Goal: Task Accomplishment & Management: Complete application form

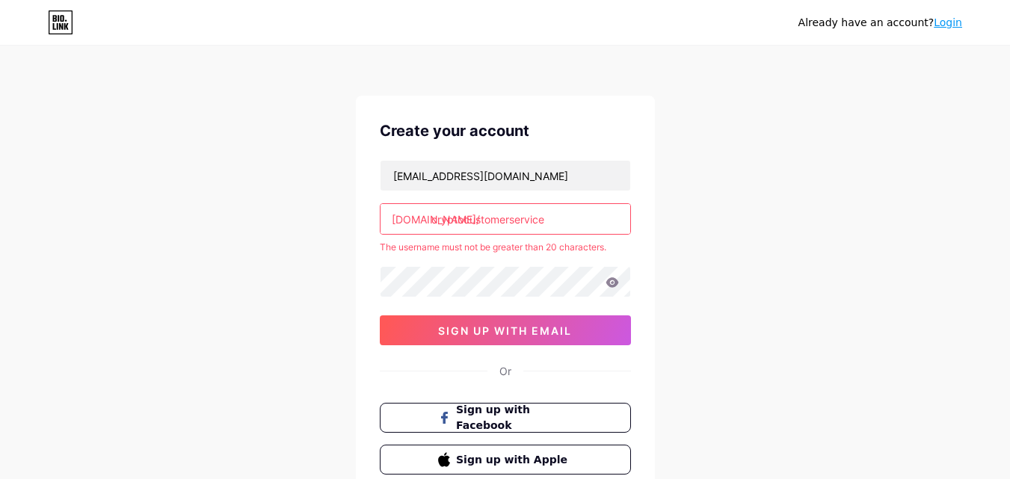
click at [572, 223] on input "cryptocustomerservice" at bounding box center [506, 219] width 250 height 30
type input "cryptocustomerservic"
click at [824, 203] on div "Already have an account? Login Create your account [EMAIL_ADDRESS][DOMAIN_NAME]…" at bounding box center [505, 295] width 1010 height 591
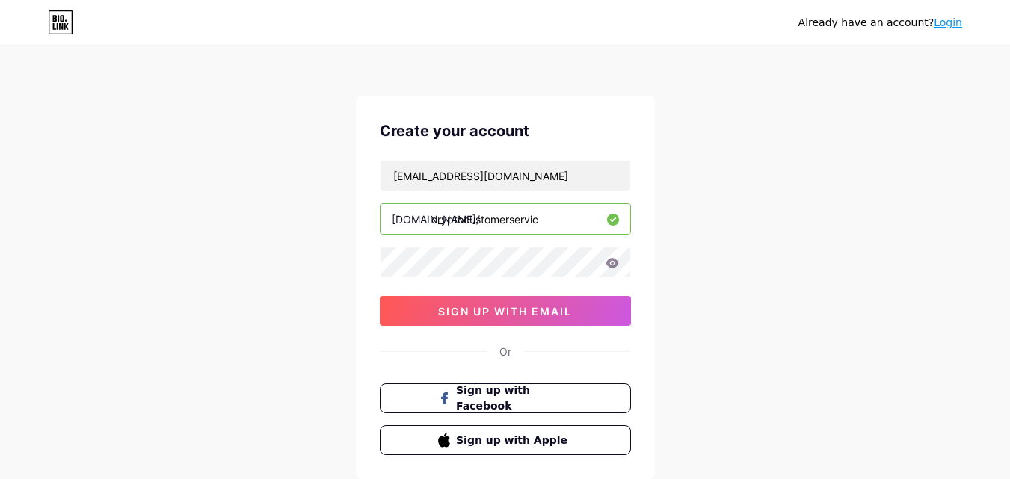
click at [676, 255] on div "Already have an account? Login Create your account [EMAIL_ADDRESS][DOMAIN_NAME]…" at bounding box center [505, 286] width 1010 height 572
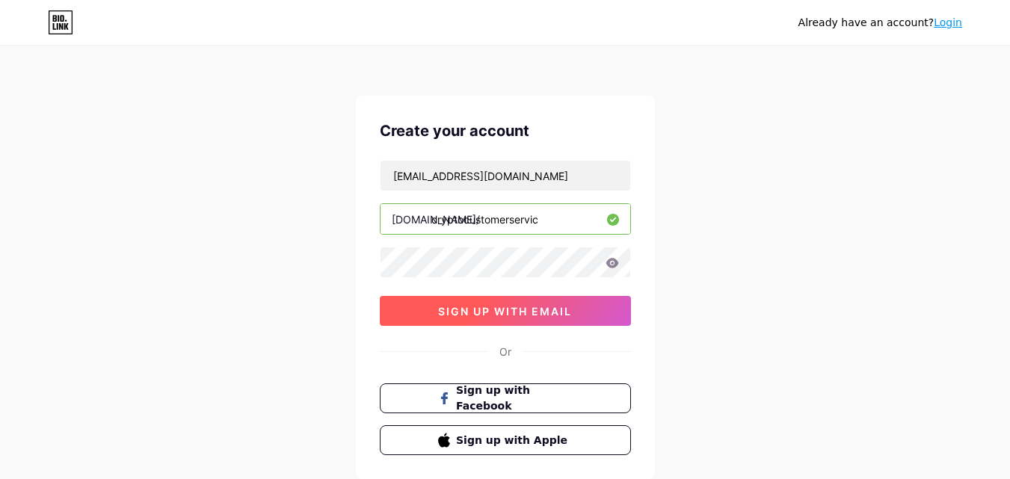
click at [538, 315] on span "sign up with email" at bounding box center [505, 311] width 134 height 13
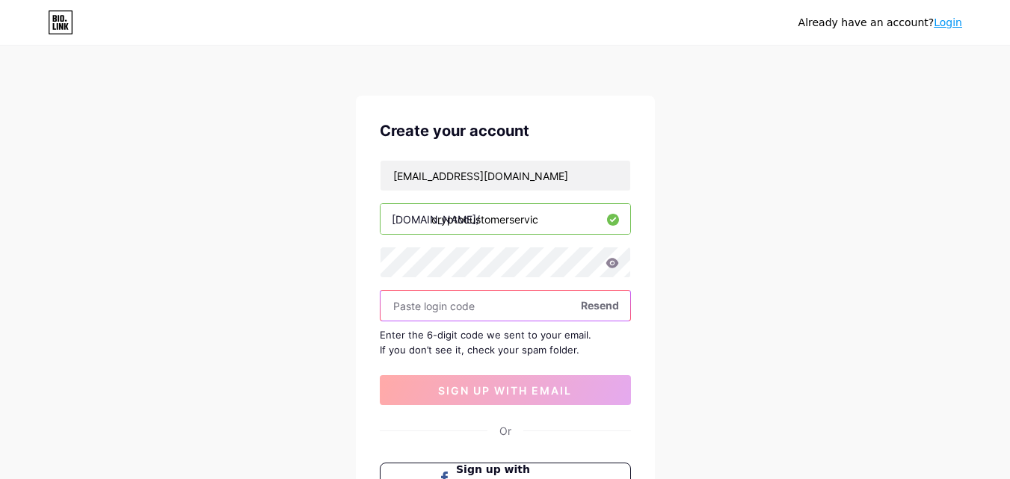
paste input "472363"
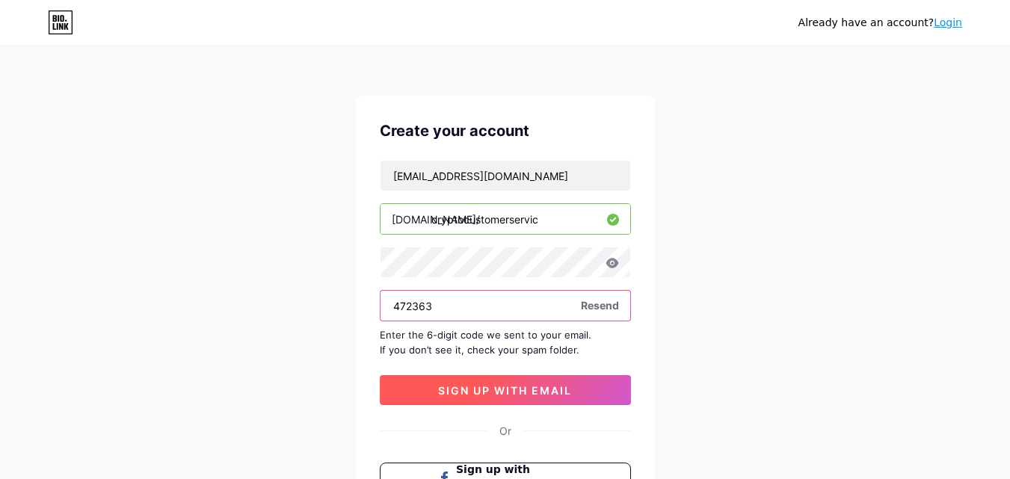
type input "472363"
click at [481, 392] on span "sign up with email" at bounding box center [505, 390] width 134 height 13
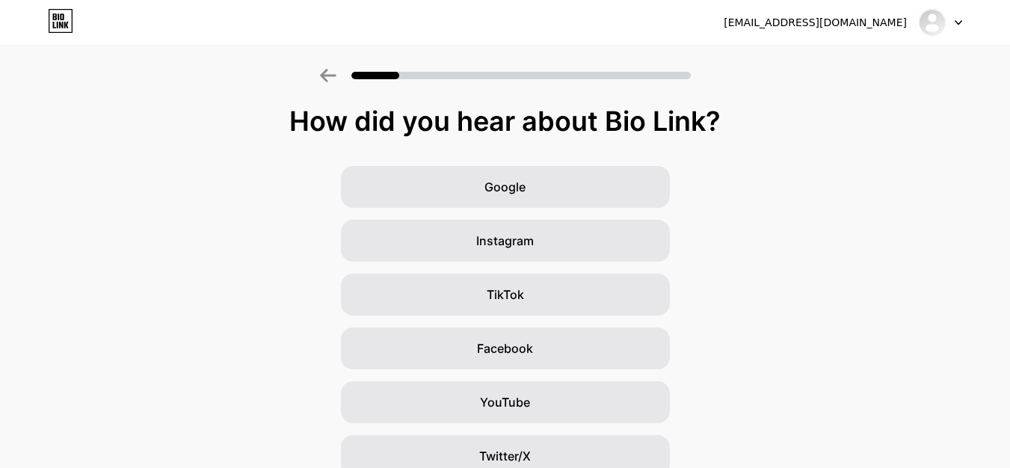
click at [881, 182] on div "Google Instagram TikTok Facebook YouTube Twitter/X Friends/family Other" at bounding box center [505, 375] width 1010 height 419
click at [943, 22] on img at bounding box center [932, 22] width 24 height 24
click at [964, 22] on div "[EMAIL_ADDRESS][DOMAIN_NAME] Logout" at bounding box center [505, 22] width 1010 height 27
click at [958, 22] on icon at bounding box center [958, 22] width 7 height 5
click at [753, 160] on div "How did you hear about Bio Link? Google Instagram TikTok Facebook YouTube Twitt…" at bounding box center [505, 345] width 1010 height 478
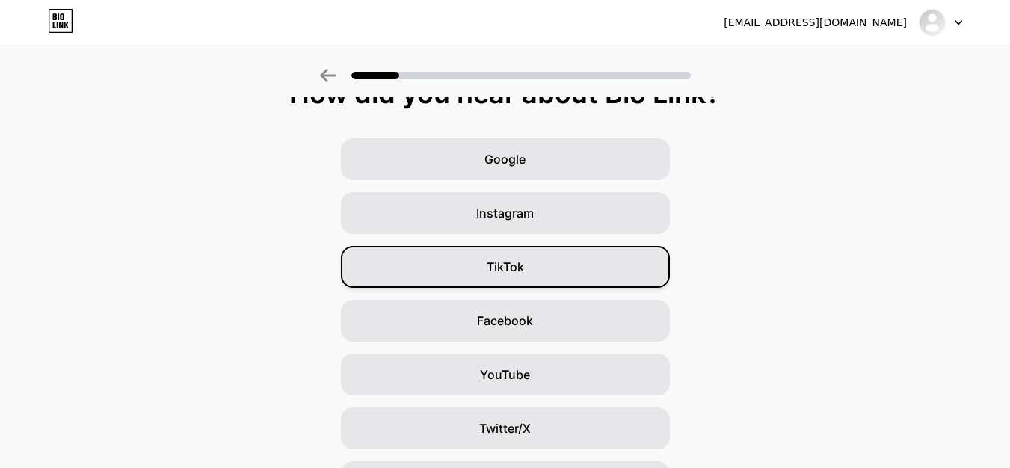
scroll to position [27, 0]
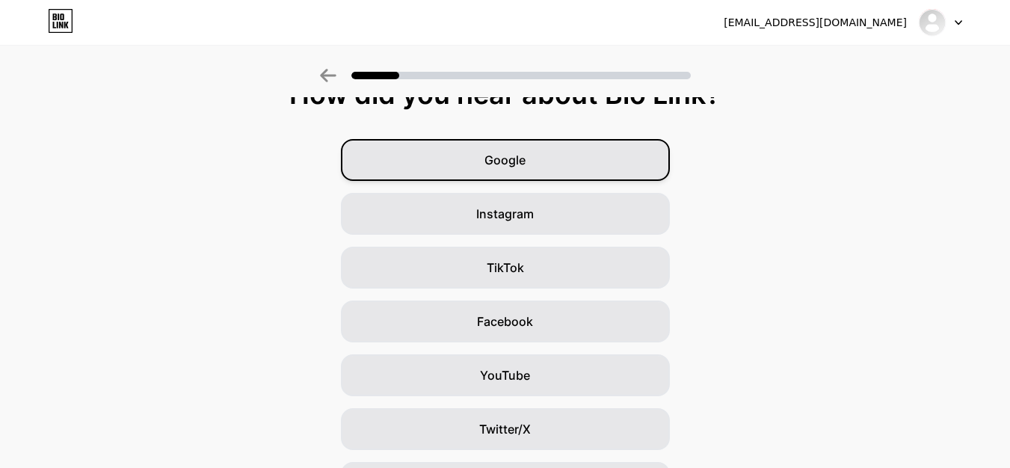
click at [540, 170] on div "Google" at bounding box center [505, 160] width 329 height 42
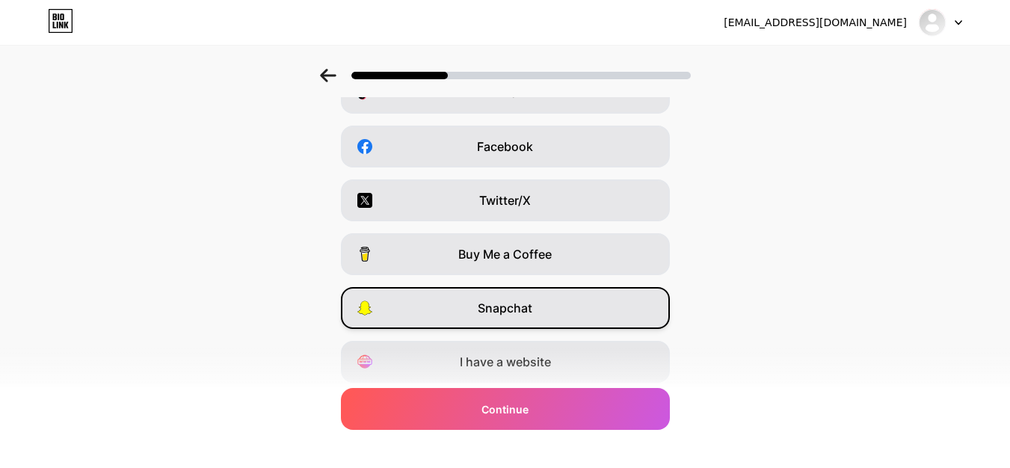
scroll to position [251, 0]
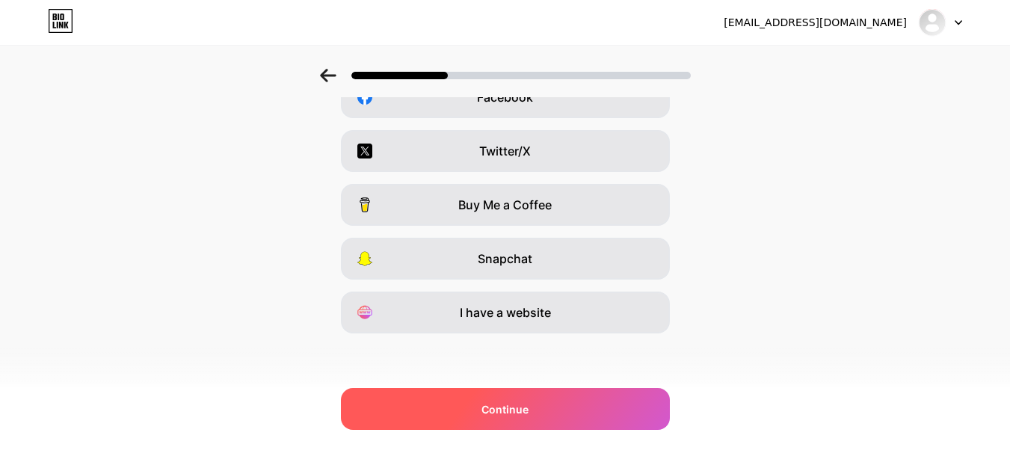
click at [529, 413] on span "Continue" at bounding box center [504, 409] width 47 height 16
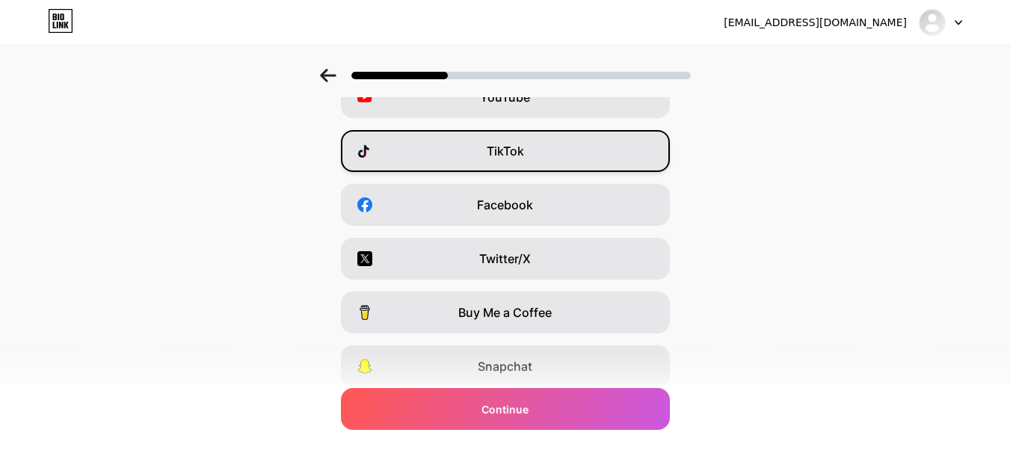
scroll to position [150, 0]
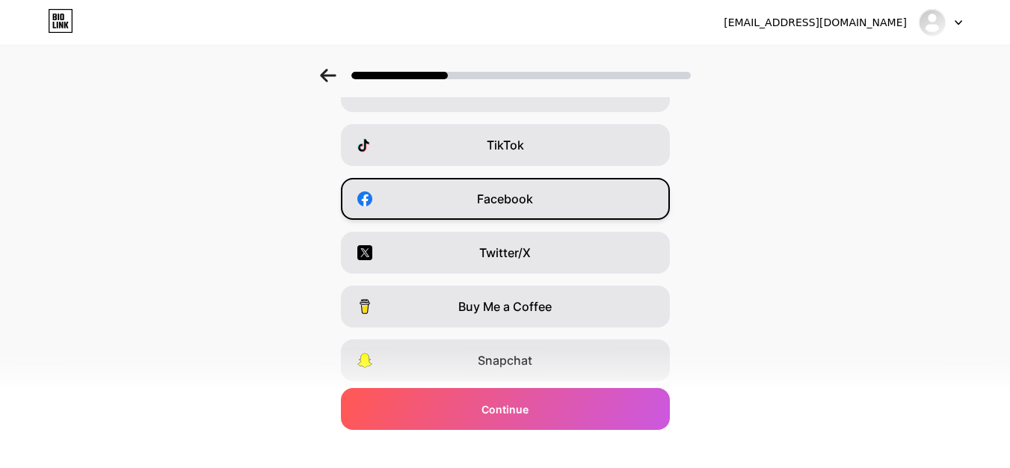
click at [540, 181] on div "Facebook" at bounding box center [505, 199] width 329 height 42
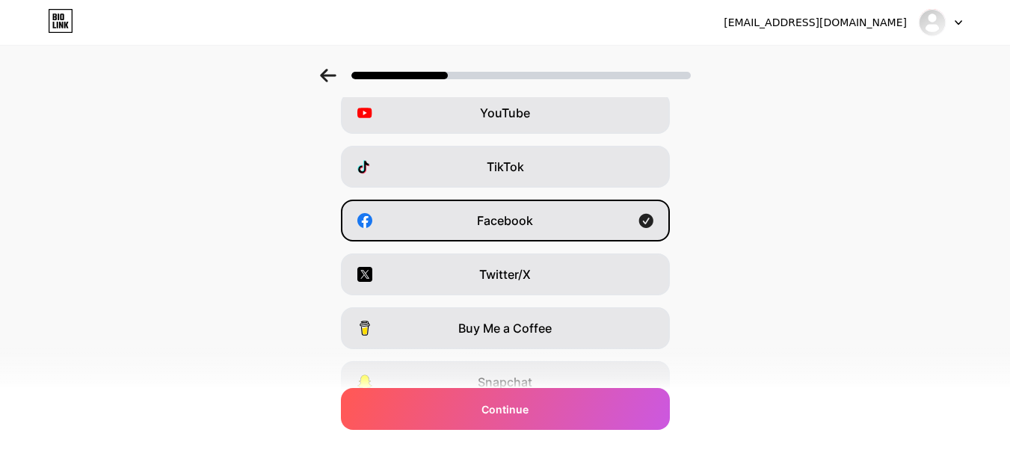
scroll to position [102, 0]
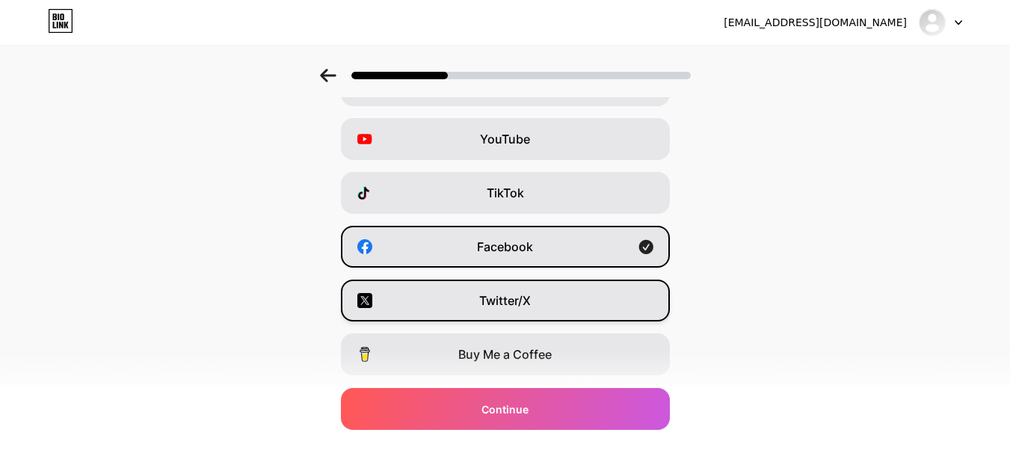
click at [519, 306] on span "Twitter/X" at bounding box center [505, 301] width 52 height 18
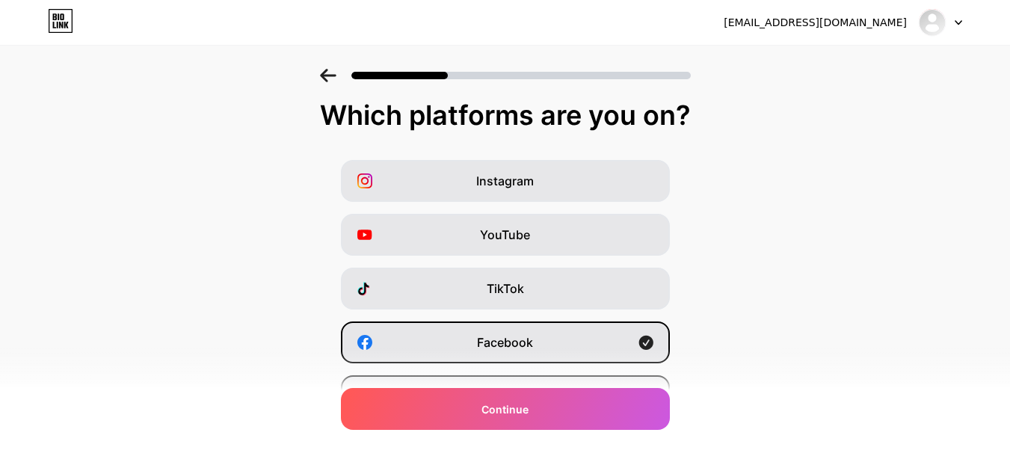
scroll to position [0, 0]
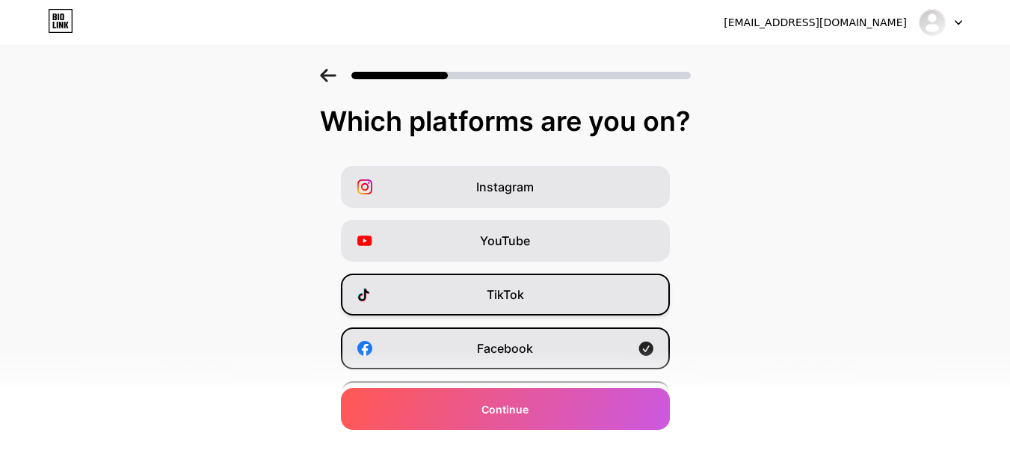
click at [517, 299] on span "TikTok" at bounding box center [505, 295] width 37 height 18
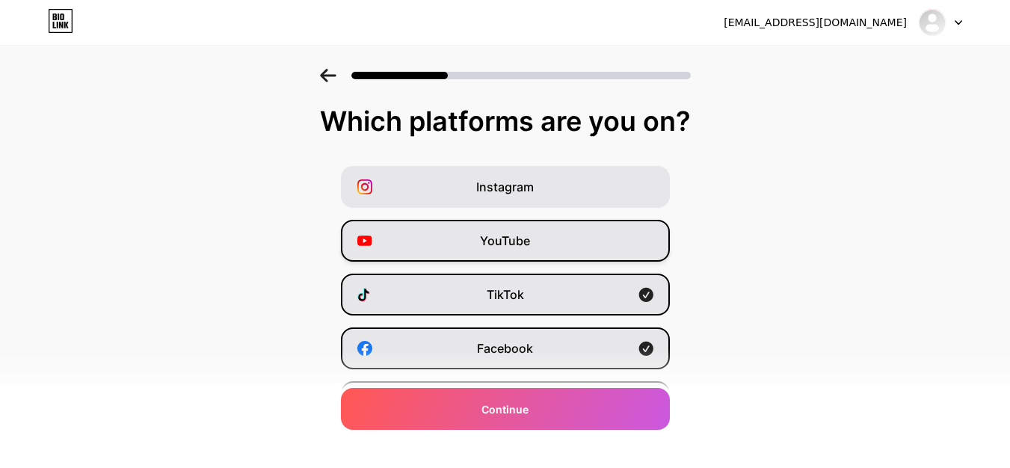
click at [481, 227] on div "YouTube" at bounding box center [505, 241] width 329 height 42
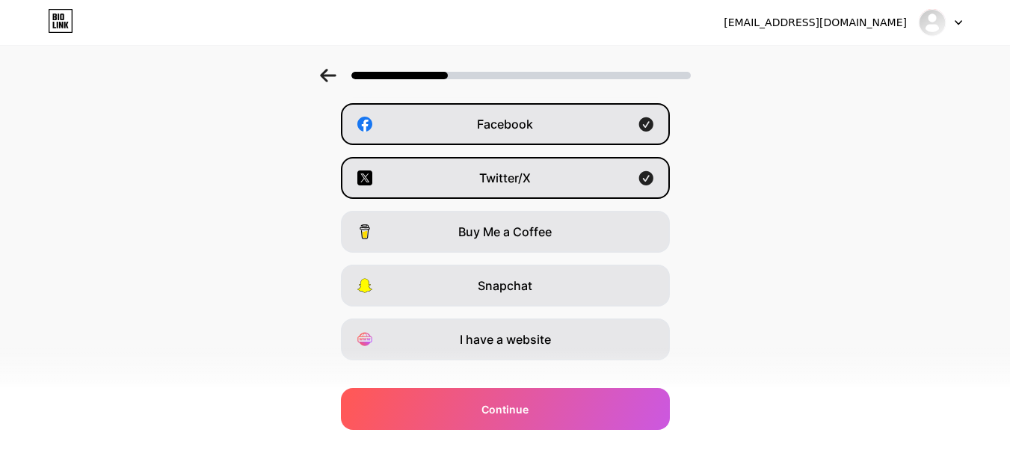
scroll to position [251, 0]
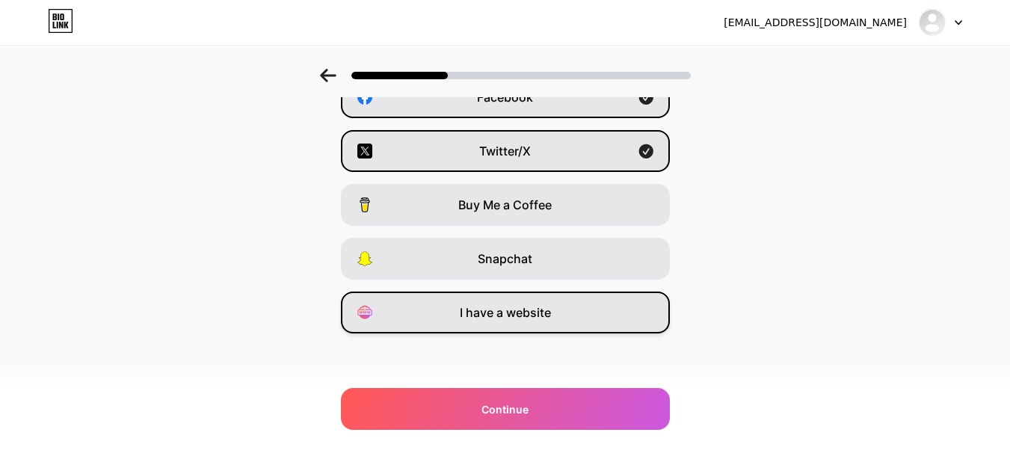
click at [551, 318] on span "I have a website" at bounding box center [505, 313] width 91 height 18
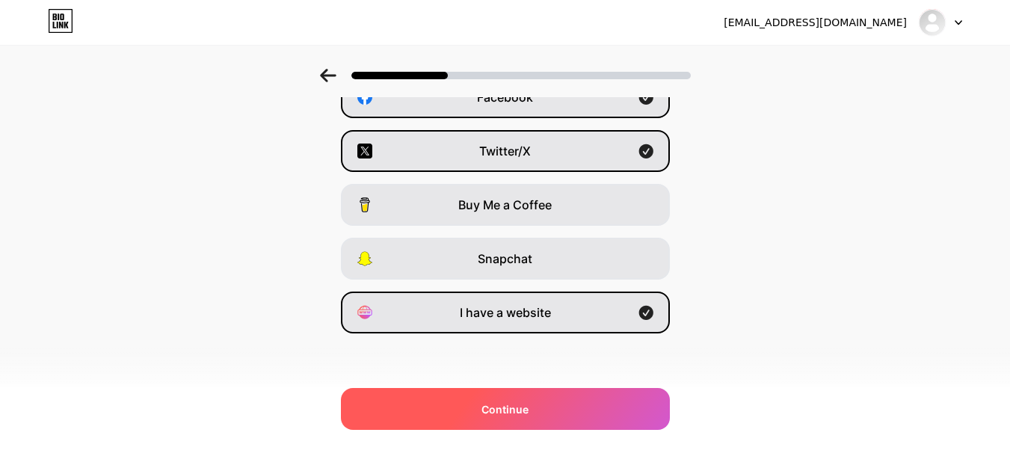
click at [496, 412] on span "Continue" at bounding box center [504, 409] width 47 height 16
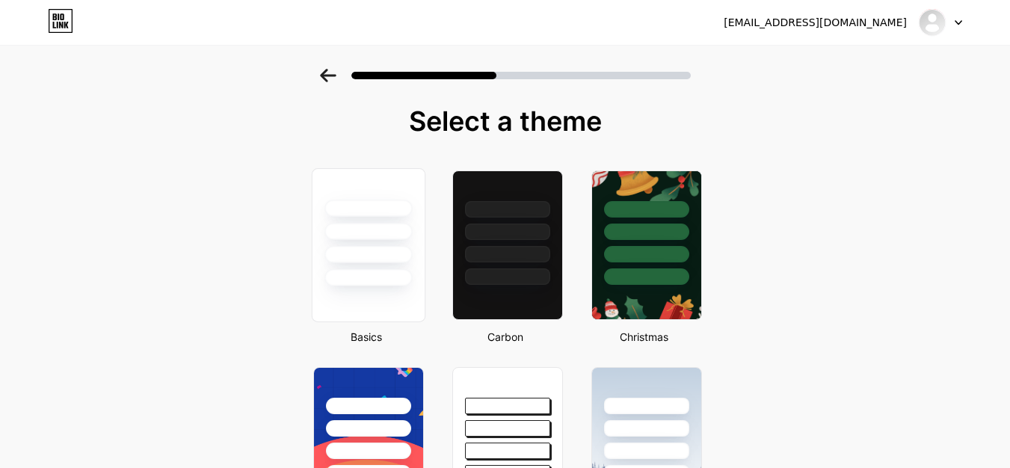
click at [363, 267] on div at bounding box center [368, 227] width 112 height 117
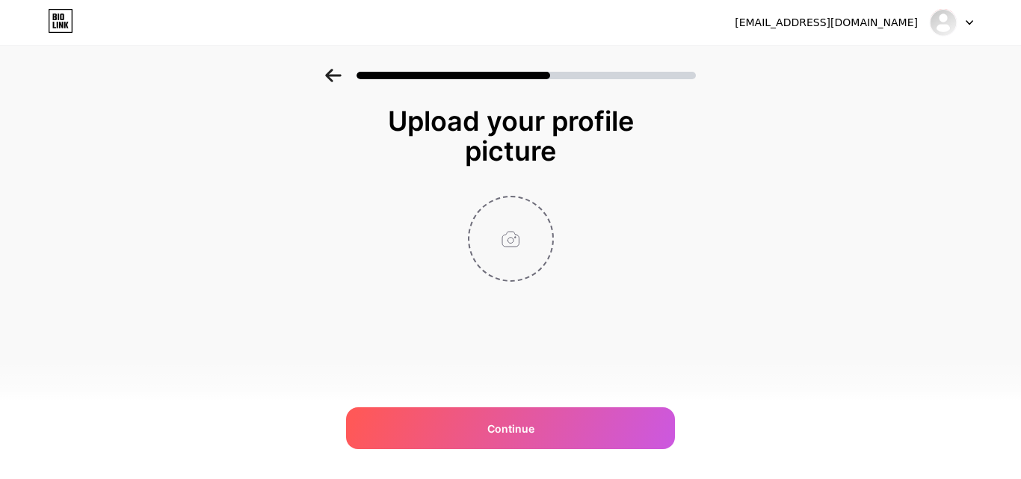
click at [521, 274] on input "file" at bounding box center [510, 238] width 83 height 83
type input "C:\fakepath\crypto.png"
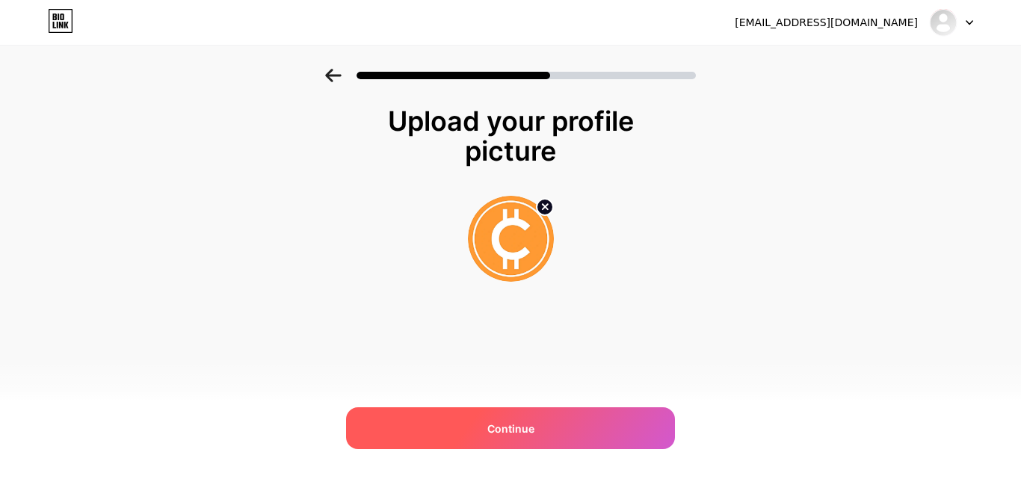
click at [532, 437] on div "Continue" at bounding box center [510, 428] width 329 height 42
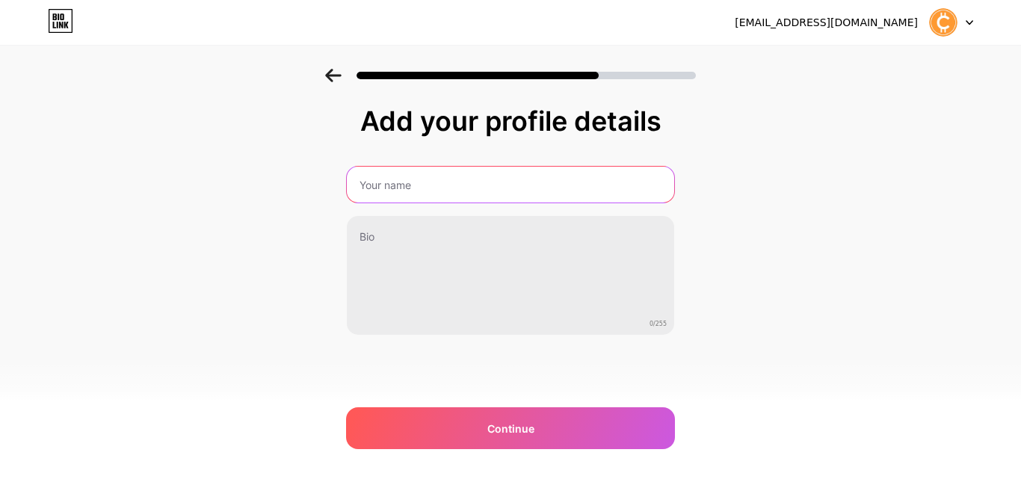
click at [413, 198] on input "text" at bounding box center [510, 185] width 327 height 36
type input "Crypto Customer Service"
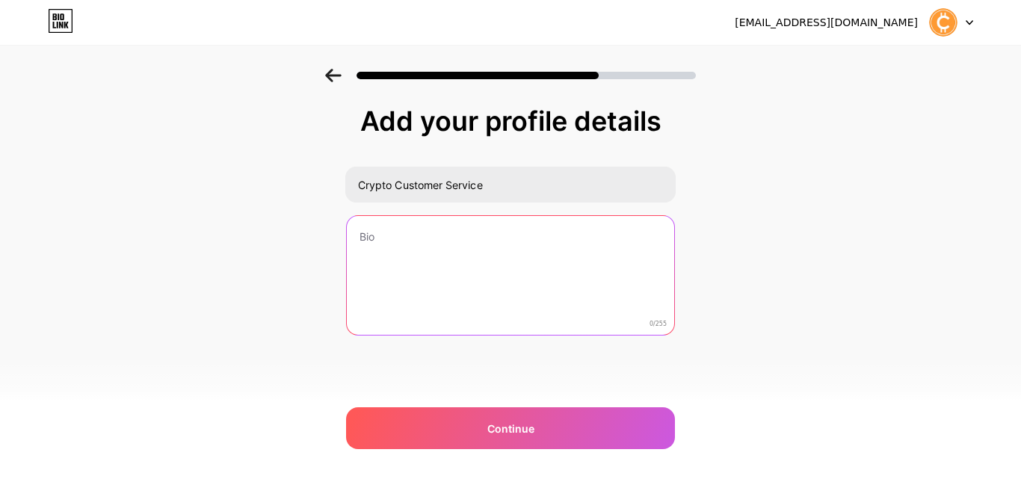
click at [399, 240] on textarea at bounding box center [510, 276] width 327 height 120
click at [523, 288] on textarea at bounding box center [510, 276] width 330 height 122
paste textarea "Experienced in providing 24/7 crypto customer service, resolving wallet issues,…"
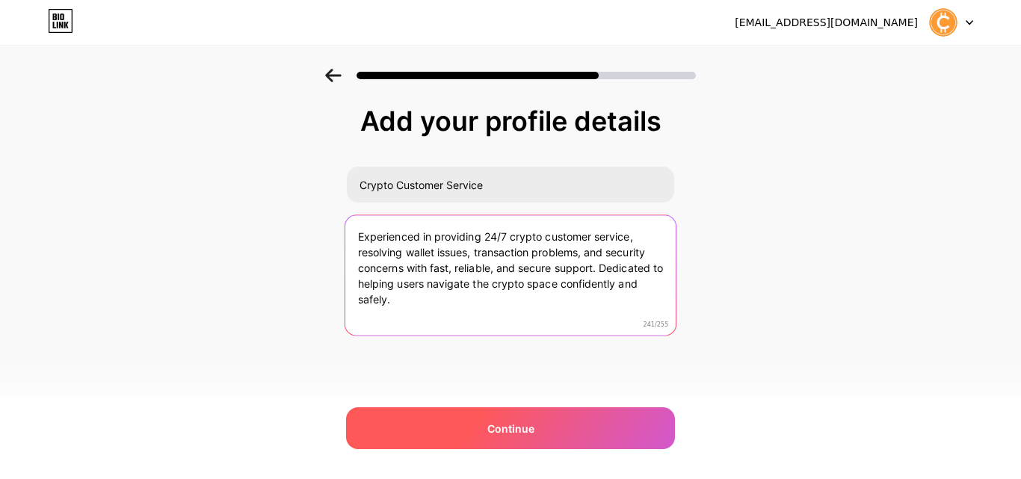
type textarea "Experienced in providing 24/7 crypto customer service, resolving wallet issues,…"
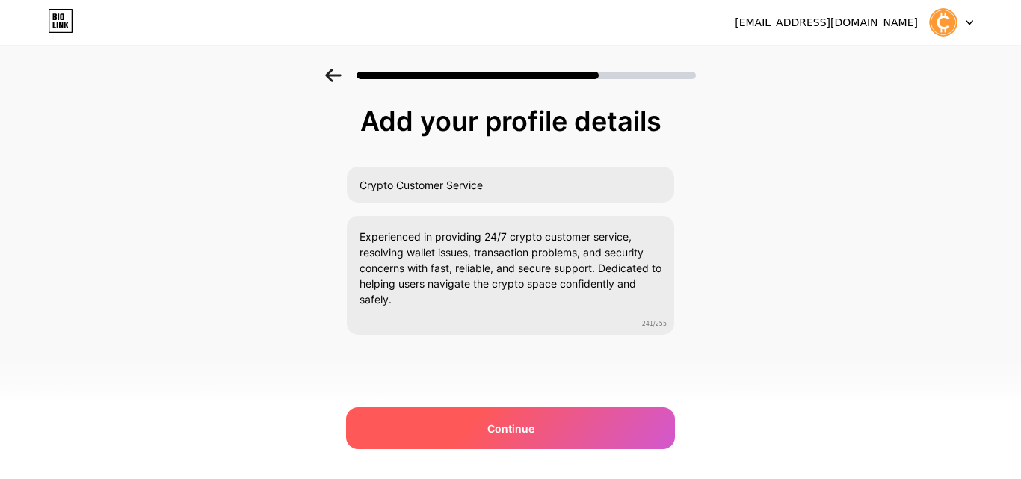
click at [536, 431] on div "Continue" at bounding box center [510, 428] width 329 height 42
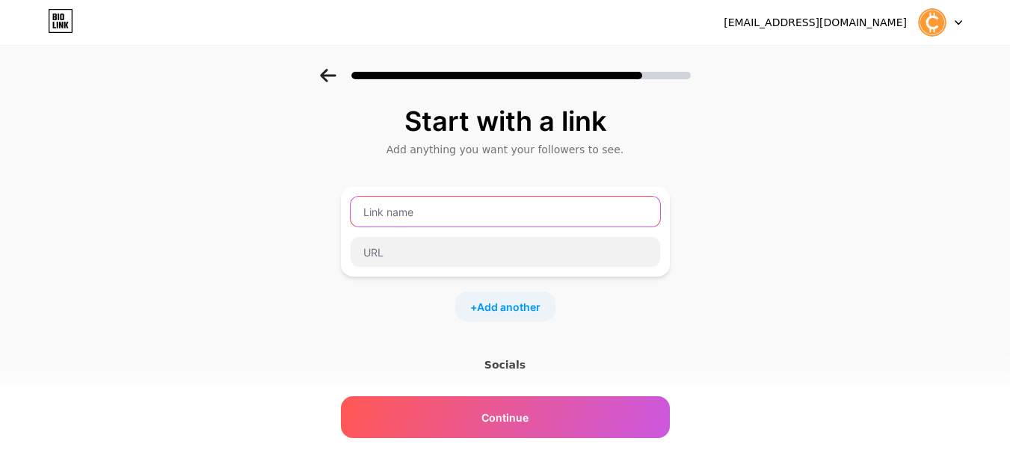
click at [414, 215] on input "text" at bounding box center [505, 212] width 309 height 30
type input "Website"
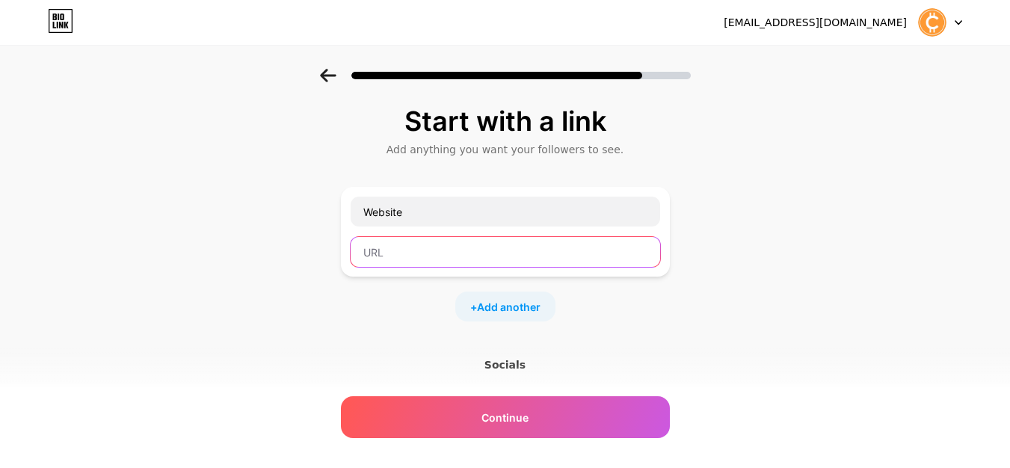
click at [431, 253] on input "text" at bounding box center [505, 252] width 309 height 30
paste input "[URL][DOMAIN_NAME]"
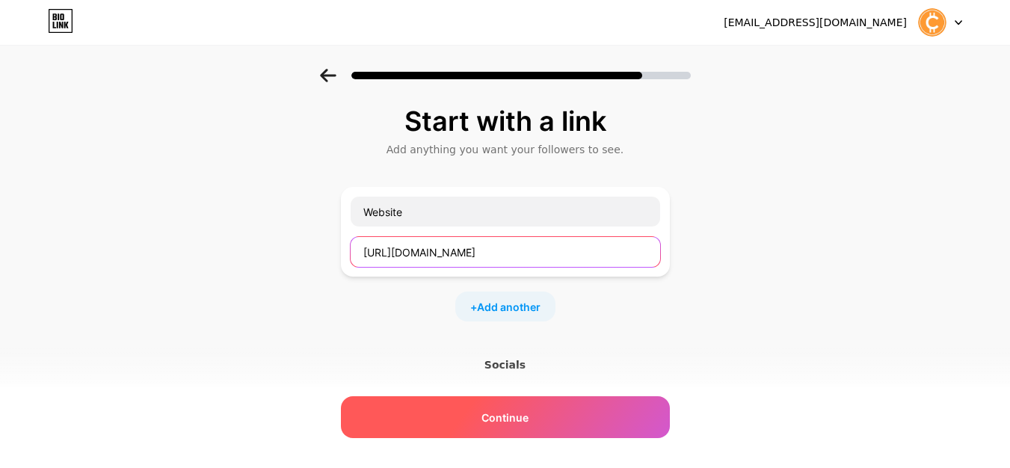
type input "[URL][DOMAIN_NAME]"
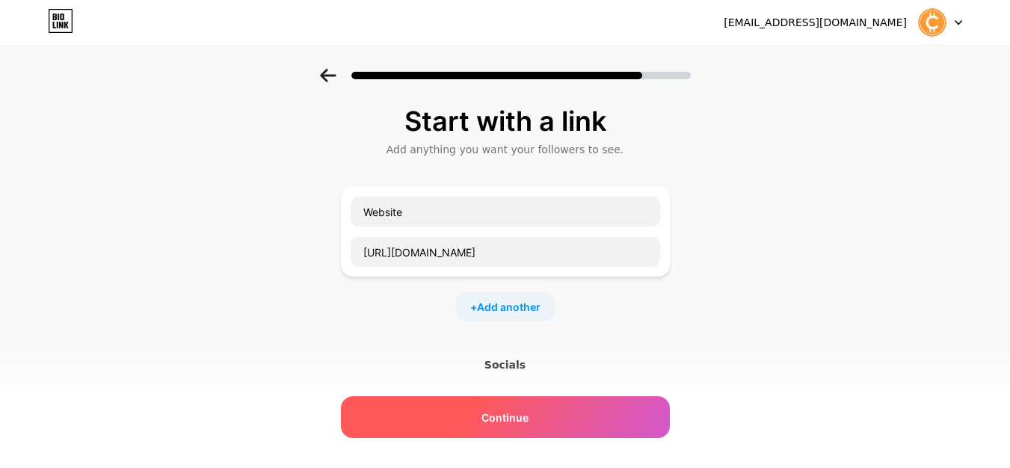
scroll to position [0, 0]
click at [498, 419] on span "Continue" at bounding box center [504, 418] width 47 height 16
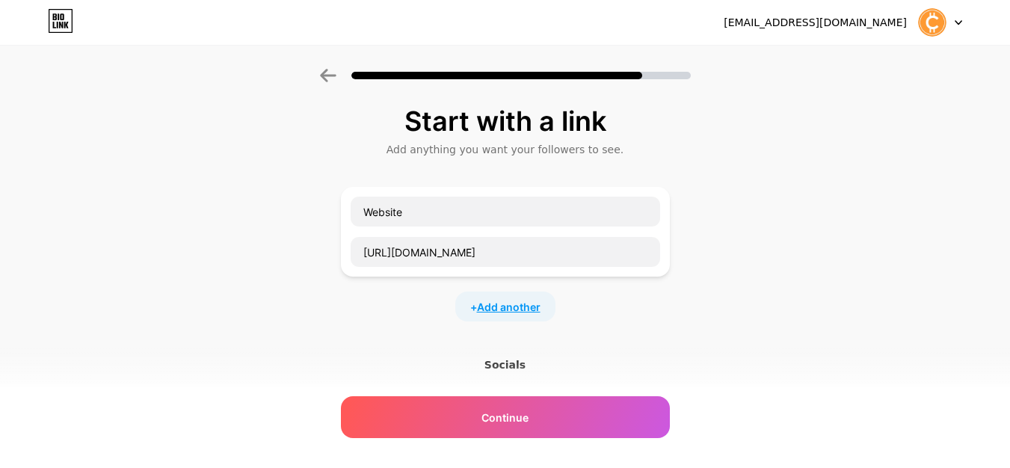
click at [525, 312] on span "Add another" at bounding box center [509, 307] width 64 height 16
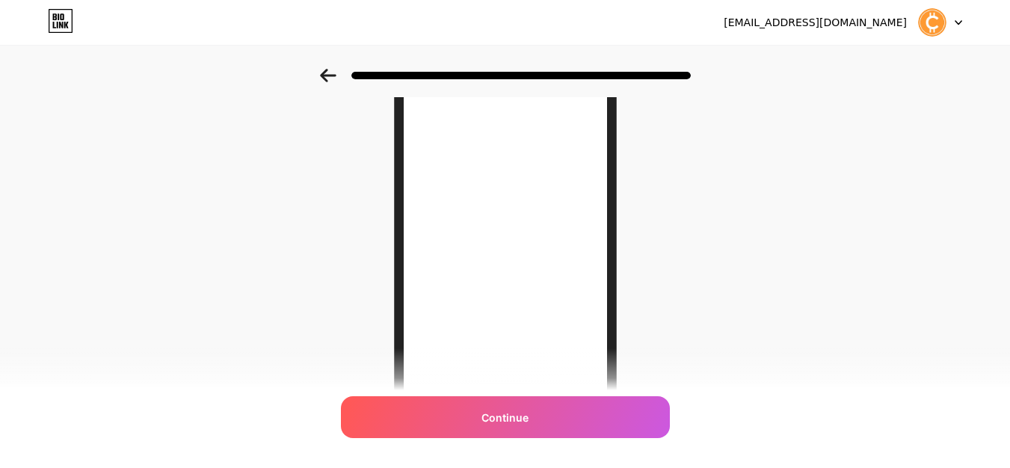
scroll to position [75, 0]
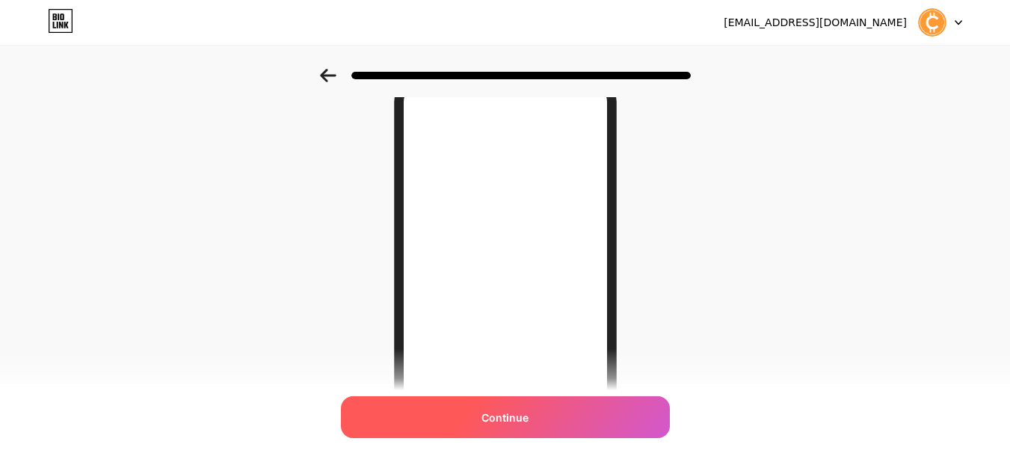
click at [501, 413] on span "Continue" at bounding box center [504, 418] width 47 height 16
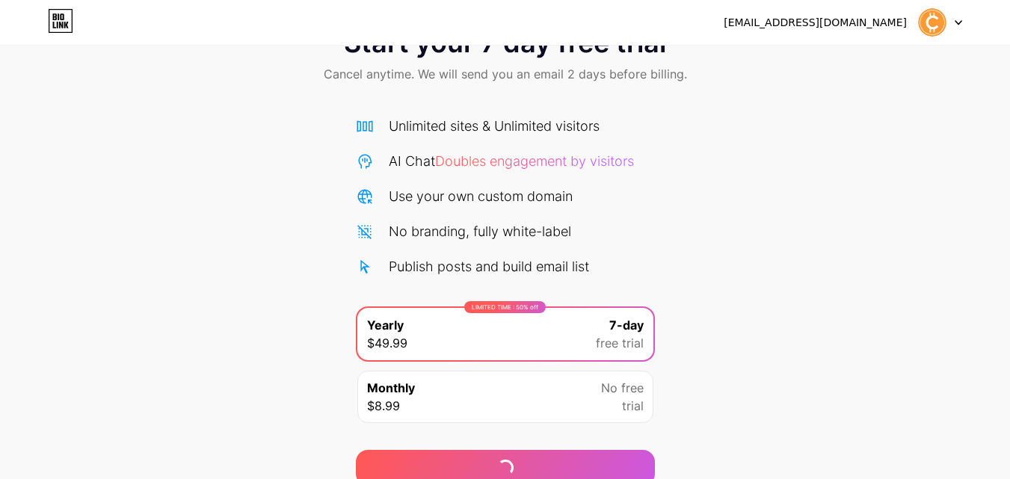
scroll to position [123, 0]
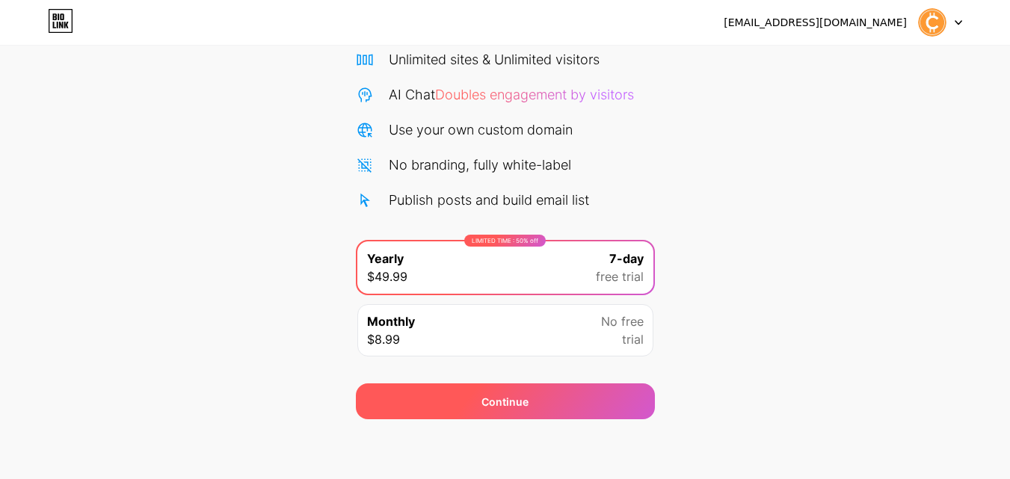
click at [547, 406] on div "Continue" at bounding box center [505, 402] width 299 height 36
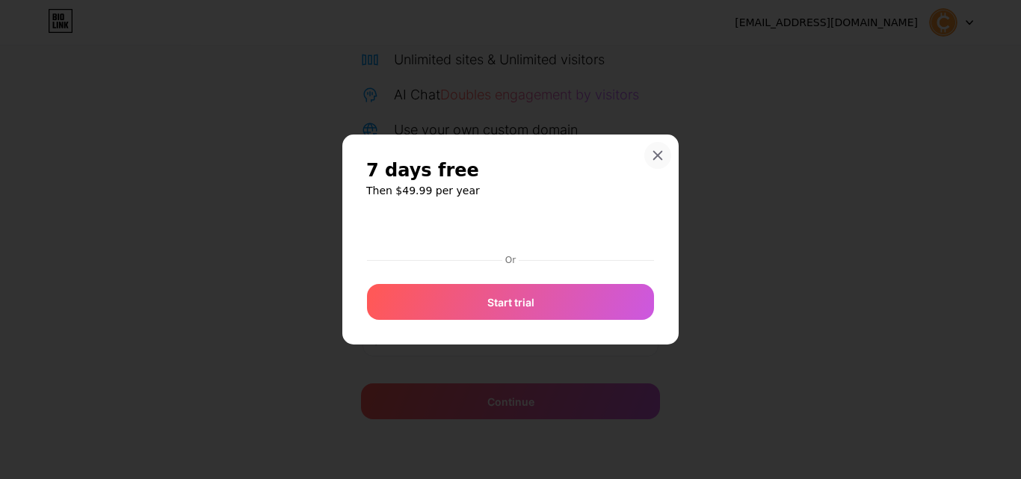
click at [656, 148] on div at bounding box center [657, 155] width 27 height 27
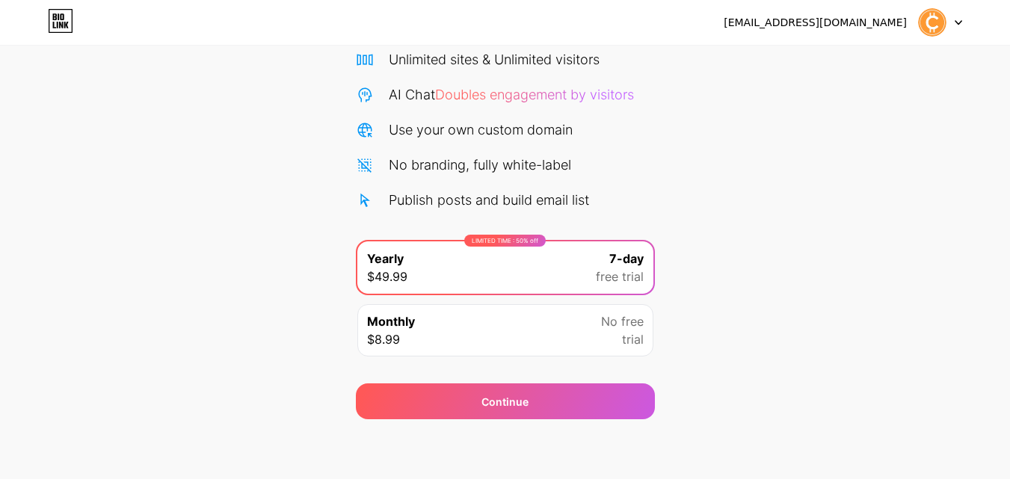
click at [932, 19] on img at bounding box center [932, 22] width 28 height 28
click at [757, 223] on div "Start your 7 day free trial Cancel anytime. We will send you an email 2 days be…" at bounding box center [505, 182] width 1010 height 473
click at [528, 333] on div "Monthly $8.99 No free trial" at bounding box center [505, 330] width 296 height 52
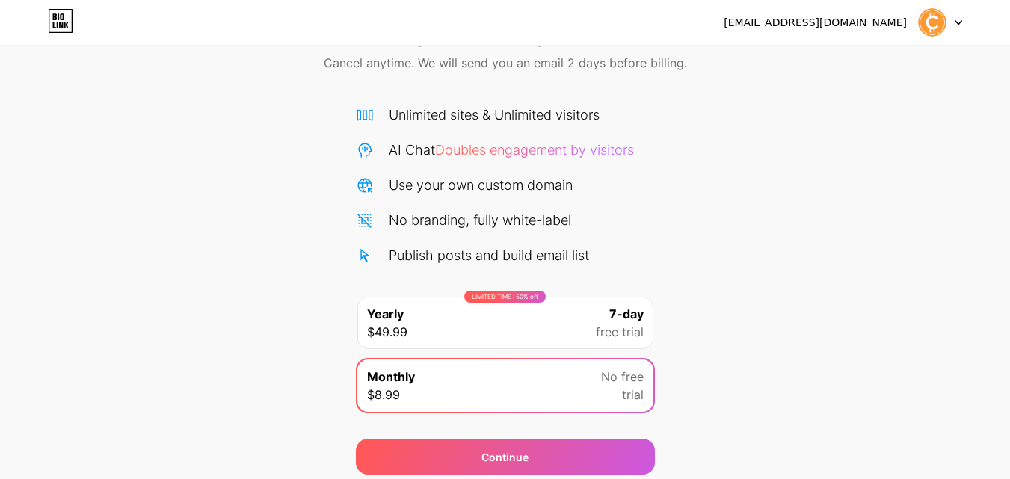
scroll to position [0, 0]
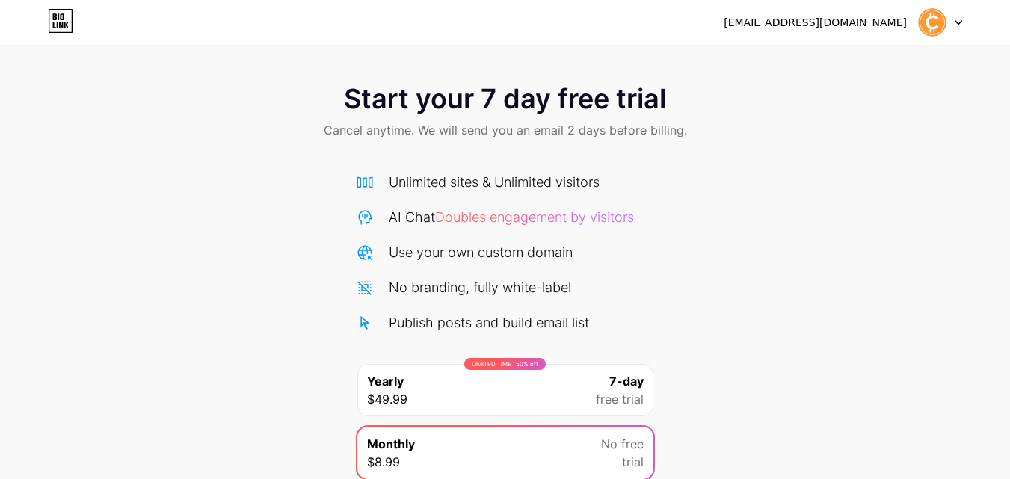
click at [597, 123] on span "Cancel anytime. We will send you an email 2 days before billing." at bounding box center [505, 130] width 363 height 18
click at [62, 22] on icon at bounding box center [60, 21] width 25 height 24
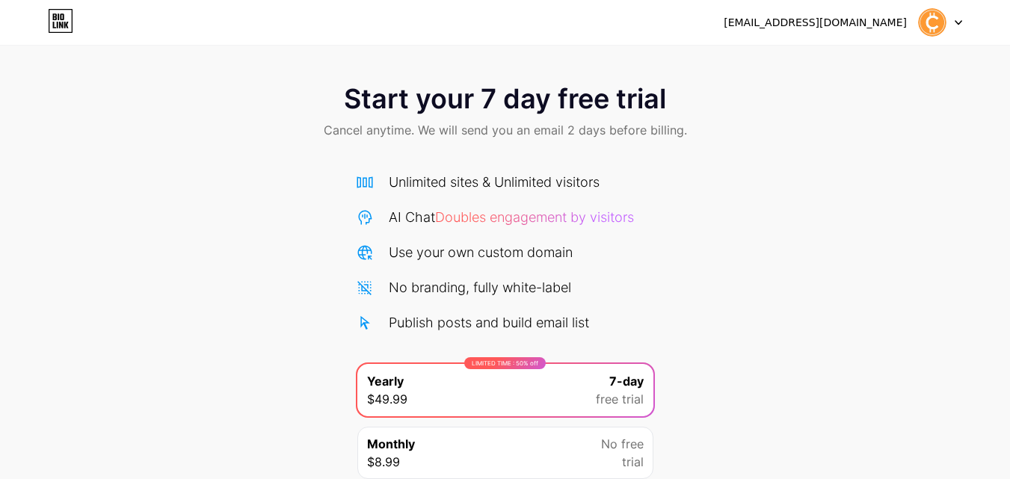
click at [426, 252] on div "Use your own custom domain" at bounding box center [481, 252] width 184 height 20
click at [930, 21] on img at bounding box center [932, 22] width 28 height 28
click at [845, 28] on div "[EMAIL_ADDRESS][DOMAIN_NAME]" at bounding box center [815, 23] width 183 height 16
click at [845, 26] on div "[EMAIL_ADDRESS][DOMAIN_NAME]" at bounding box center [815, 23] width 183 height 16
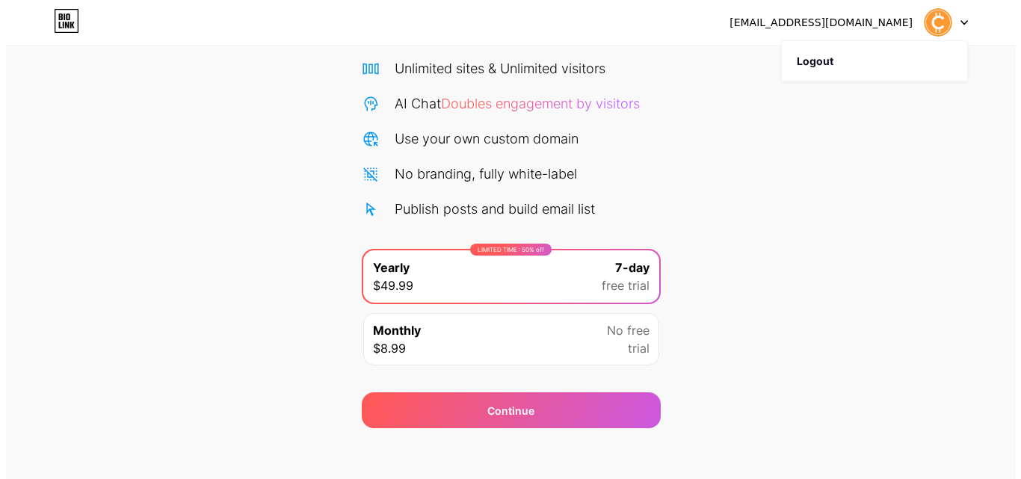
scroll to position [123, 0]
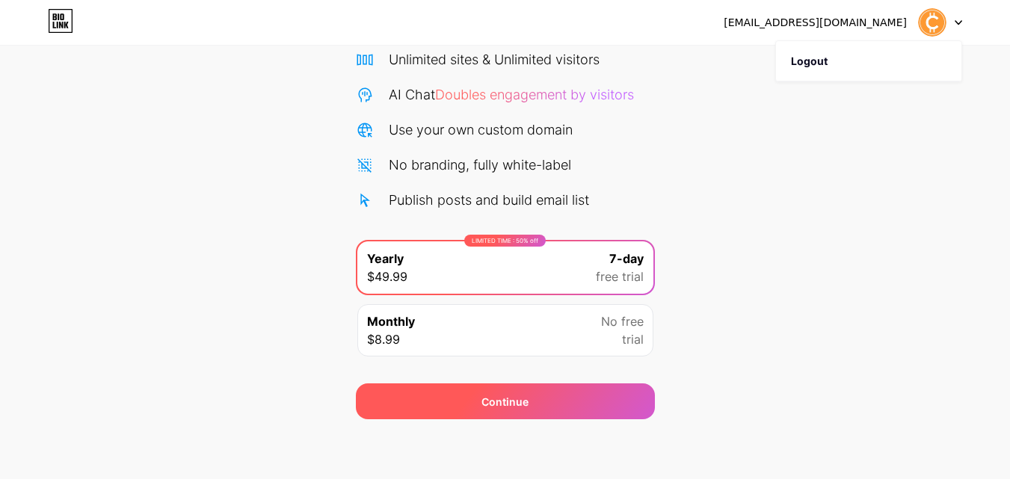
click at [520, 407] on div "Continue" at bounding box center [504, 402] width 47 height 16
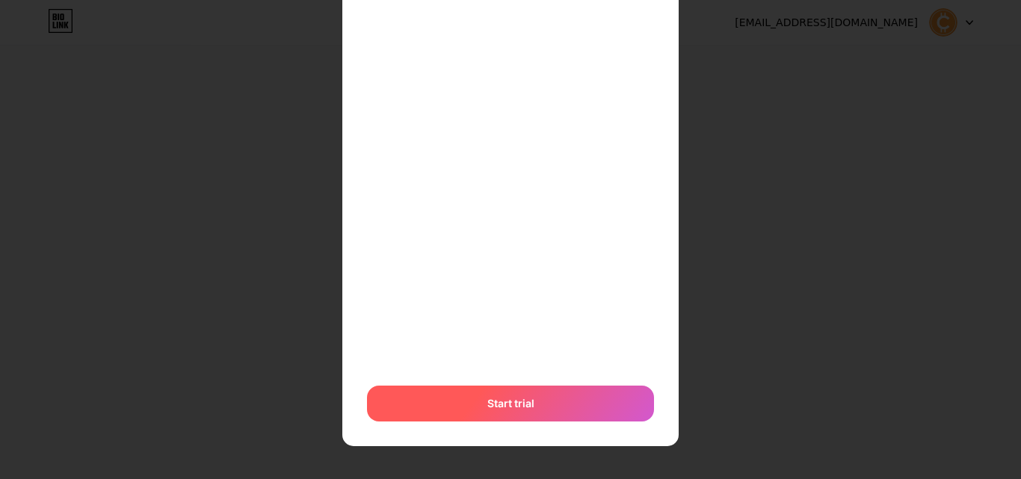
click at [534, 406] on div "Start trial" at bounding box center [510, 404] width 287 height 36
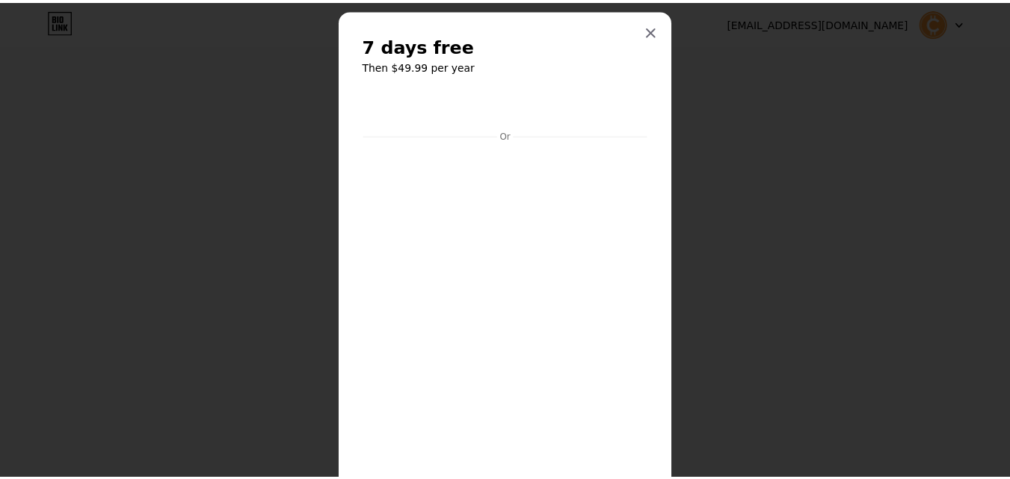
scroll to position [0, 0]
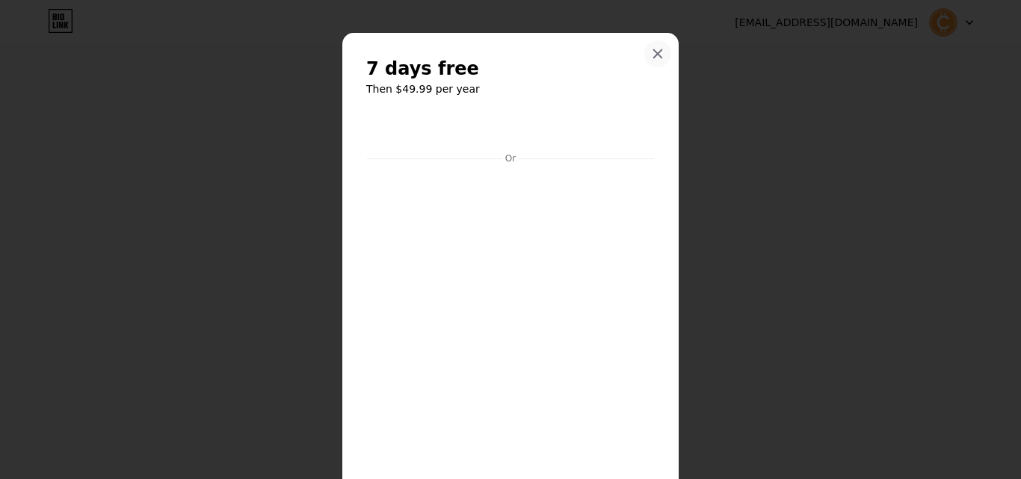
click at [645, 50] on div at bounding box center [657, 53] width 27 height 27
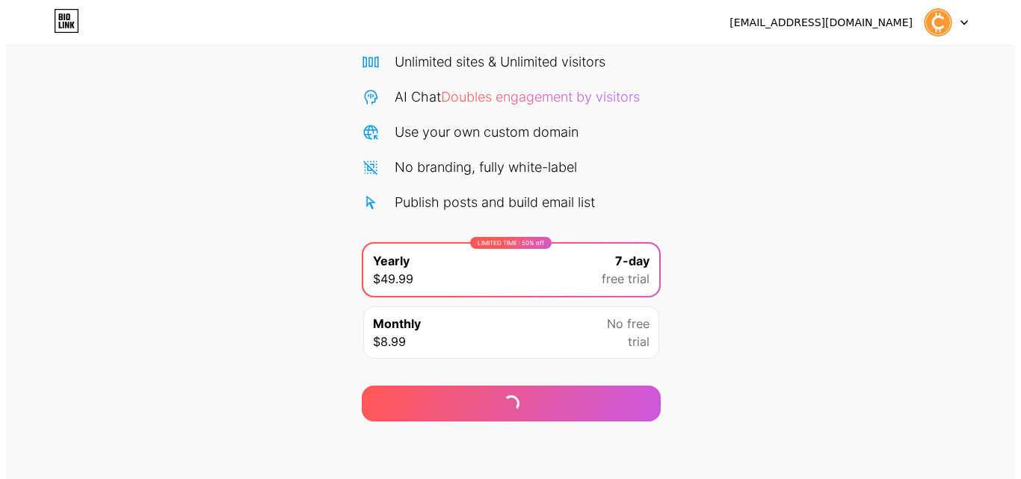
scroll to position [123, 0]
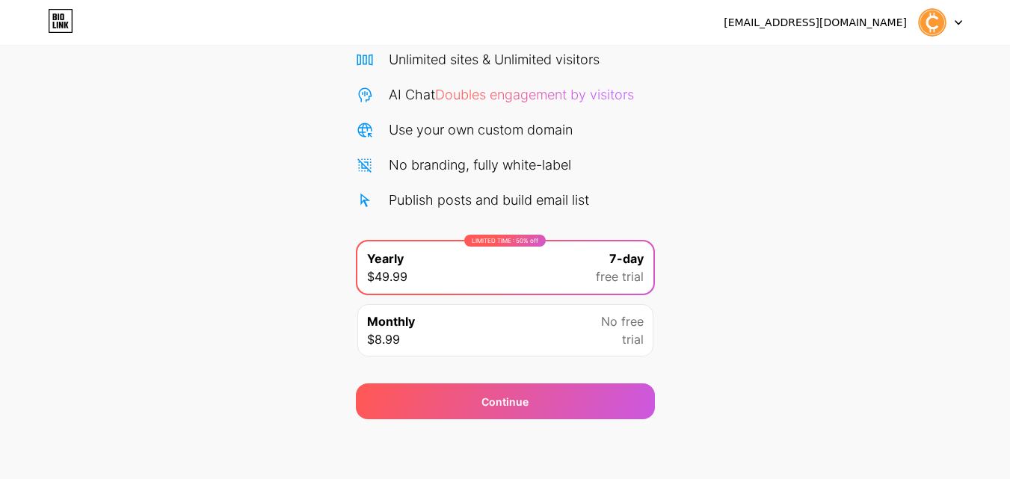
click at [871, 27] on div "[EMAIL_ADDRESS][DOMAIN_NAME]" at bounding box center [815, 23] width 183 height 16
click at [951, 18] on div at bounding box center [940, 22] width 43 height 27
click at [936, 31] on img at bounding box center [932, 22] width 28 height 28
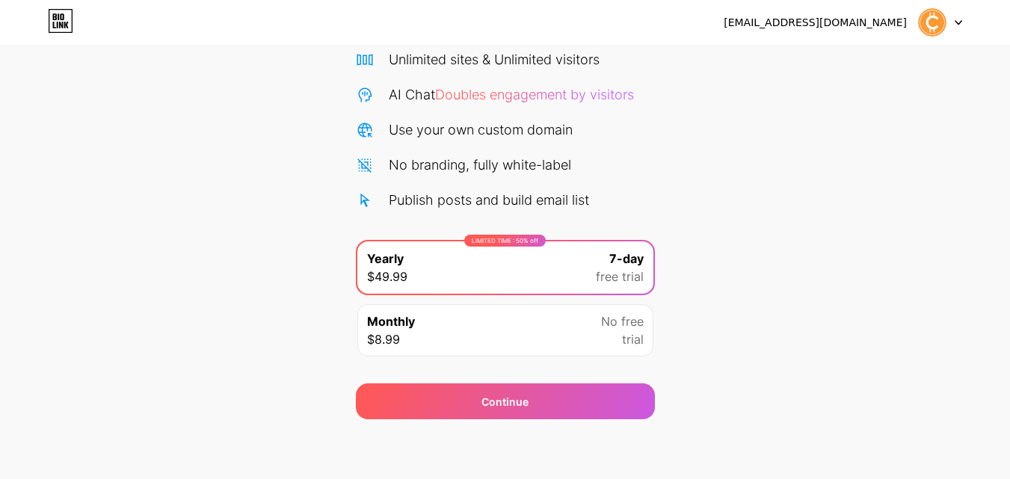
click at [936, 31] on img at bounding box center [932, 22] width 28 height 28
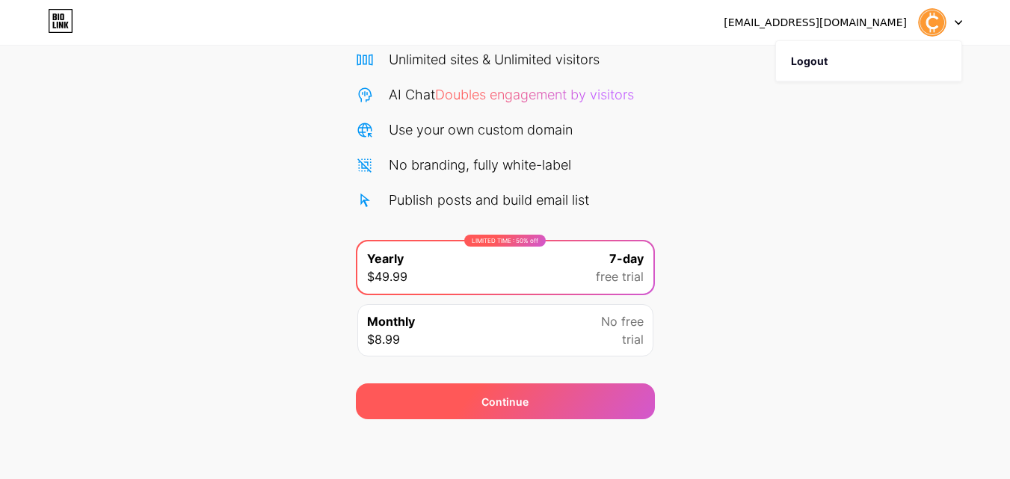
click at [517, 402] on div "Continue" at bounding box center [504, 402] width 47 height 16
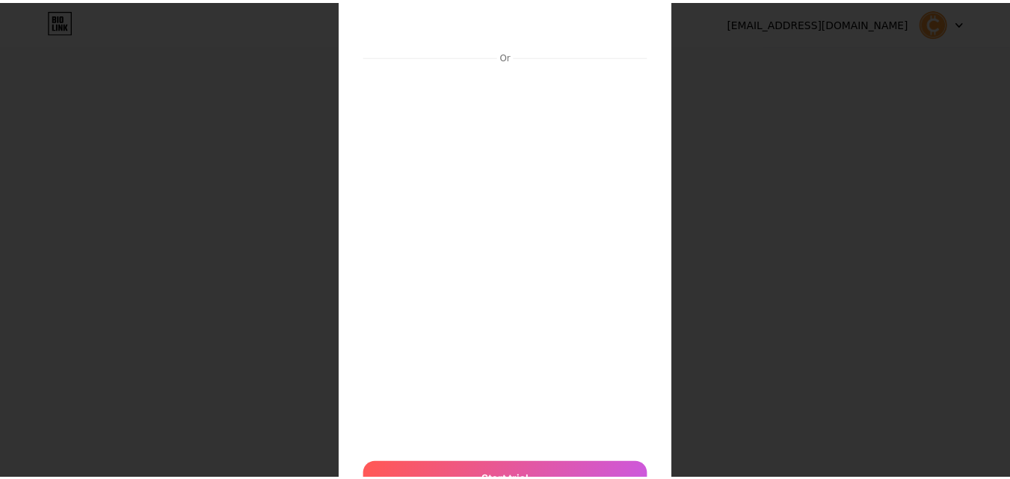
scroll to position [31, 0]
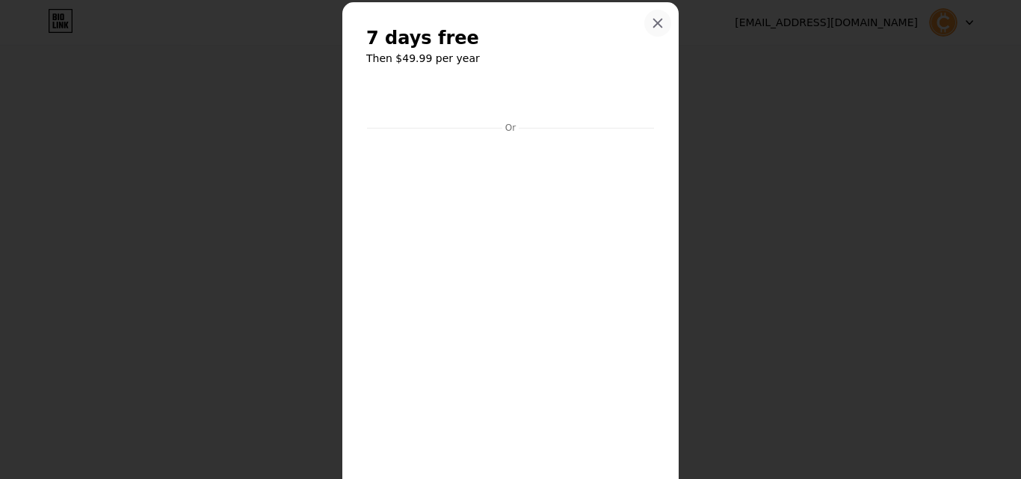
click at [650, 12] on div at bounding box center [657, 23] width 27 height 27
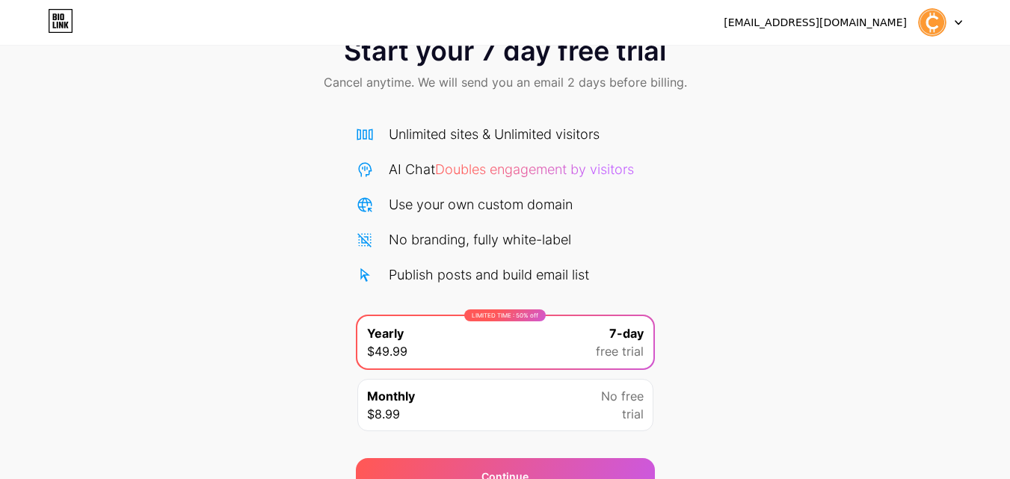
scroll to position [123, 0]
